Goal: Transaction & Acquisition: Purchase product/service

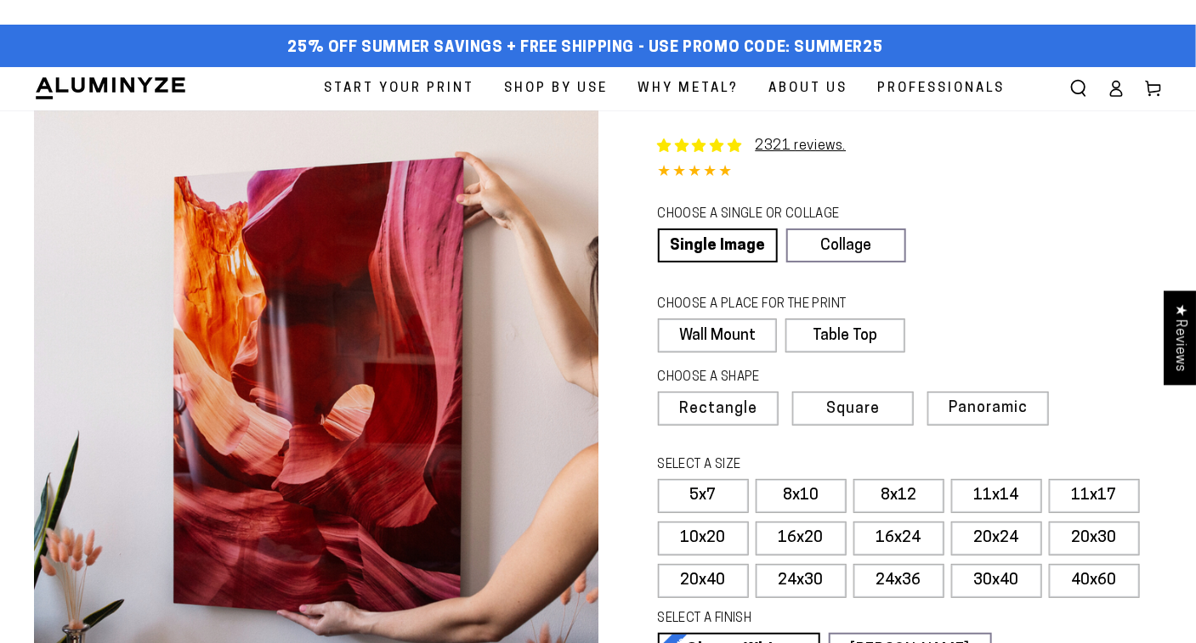
select select "**********"
click at [1088, 504] on label "11x17" at bounding box center [1094, 496] width 91 height 34
click at [1085, 487] on label "11x17" at bounding box center [1094, 496] width 91 height 34
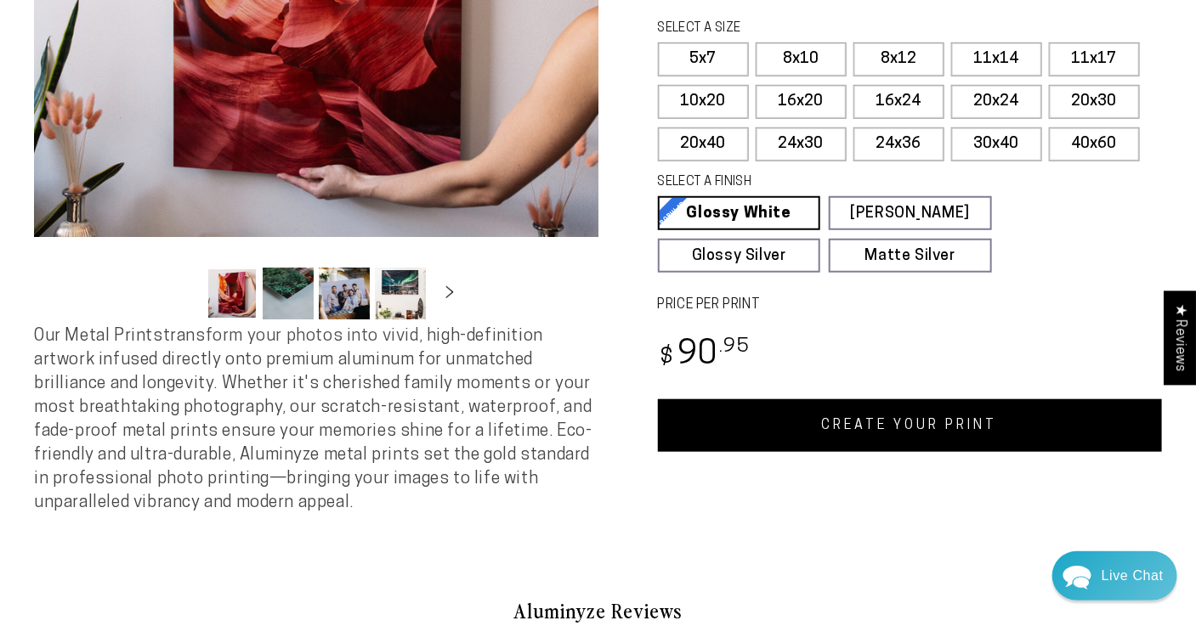
scroll to position [380, 0]
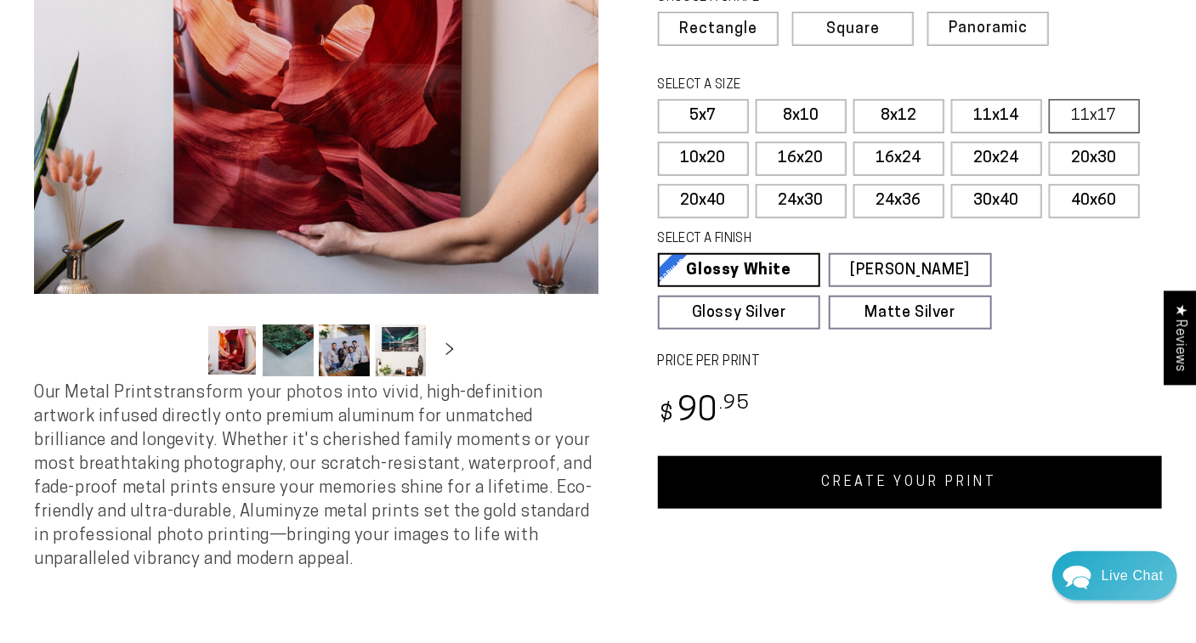
click at [1063, 99] on label "11x17" at bounding box center [1094, 116] width 91 height 34
click at [817, 489] on link "CREATE YOUR PRINT" at bounding box center [910, 482] width 505 height 53
